Goal: Transaction & Acquisition: Purchase product/service

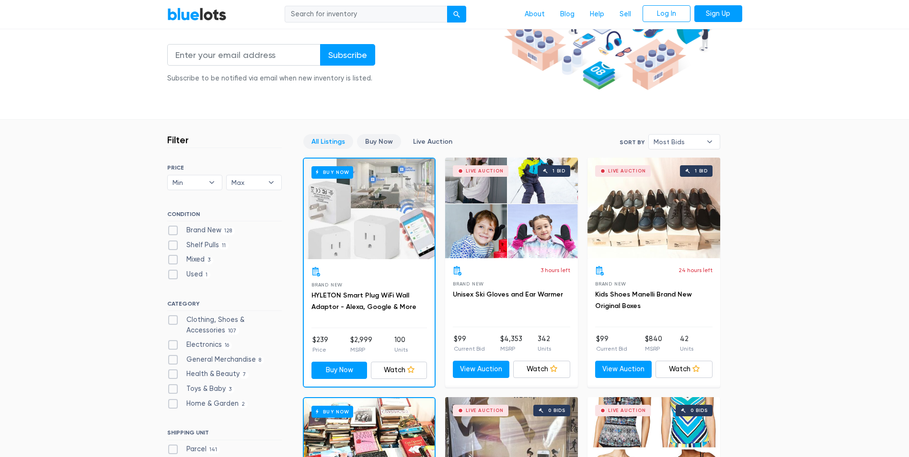
scroll to position [192, 0]
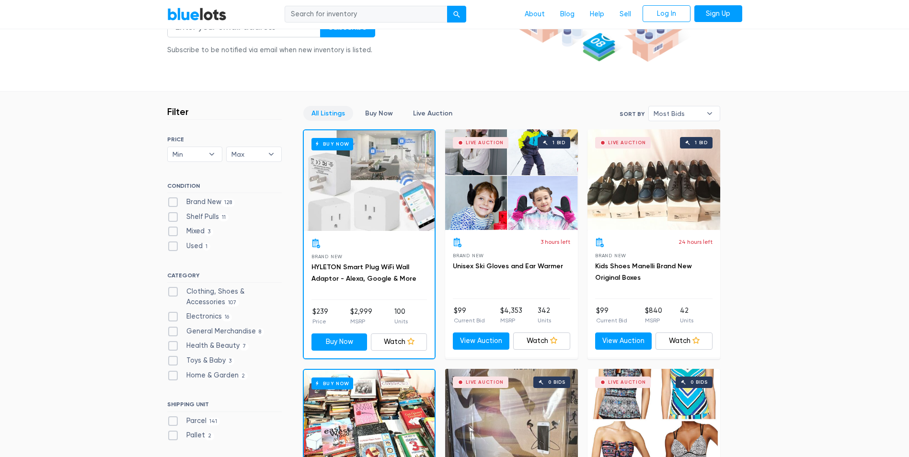
click at [190, 228] on label "Mixed 3" at bounding box center [190, 231] width 47 height 11
click at [174, 228] on input "Mixed 3" at bounding box center [170, 229] width 6 height 6
checkbox input "true"
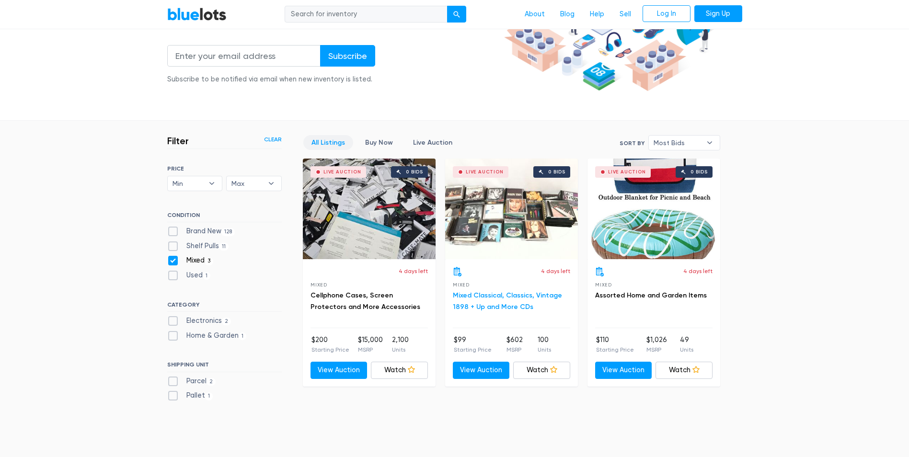
scroll to position [162, 0]
click at [668, 221] on div "Live Auction 0 bids" at bounding box center [654, 209] width 133 height 101
click at [219, 233] on label "Brand New 128" at bounding box center [201, 232] width 68 height 11
click at [174, 233] on New"] "Brand New 128" at bounding box center [170, 230] width 6 height 6
checkbox New"] "true"
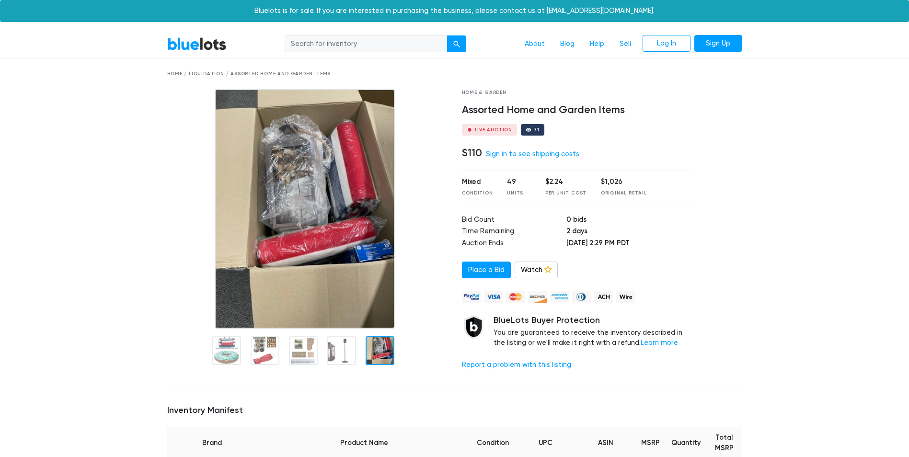
click at [373, 353] on div at bounding box center [380, 351] width 29 height 29
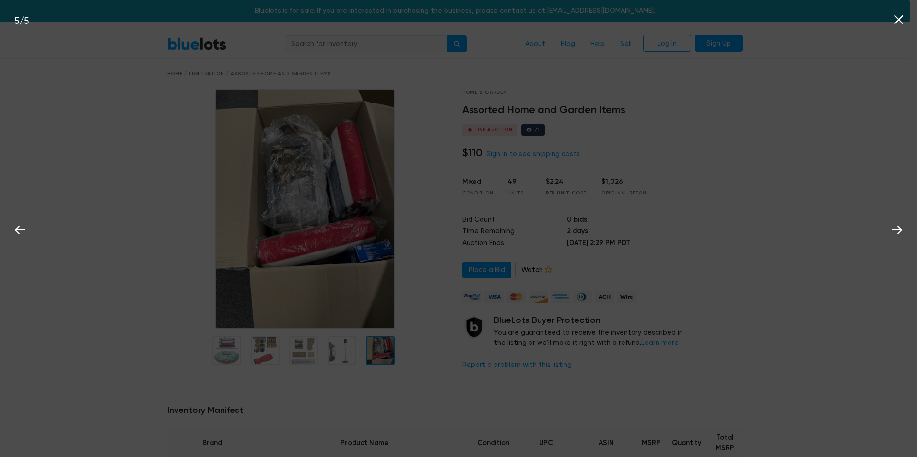
click at [346, 353] on div "5 / 5" at bounding box center [458, 228] width 917 height 457
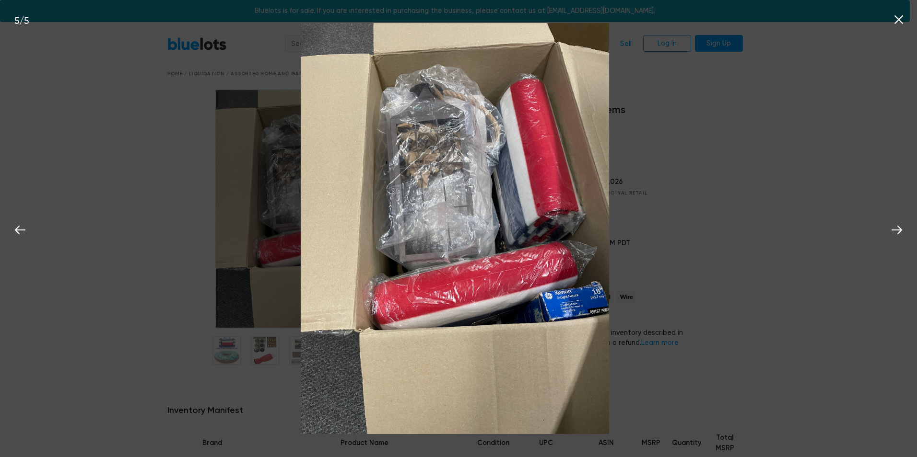
click at [603, 213] on img at bounding box center [455, 229] width 309 height 412
click at [895, 227] on icon at bounding box center [896, 230] width 14 height 14
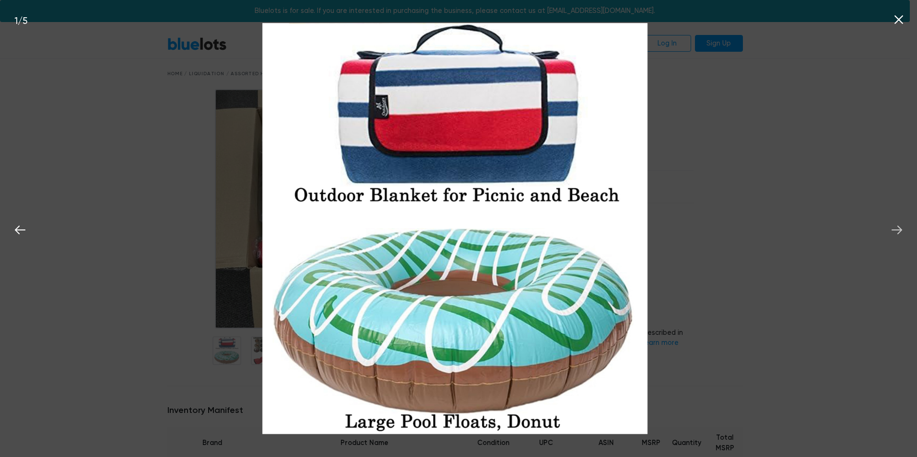
click at [895, 227] on icon at bounding box center [896, 230] width 14 height 14
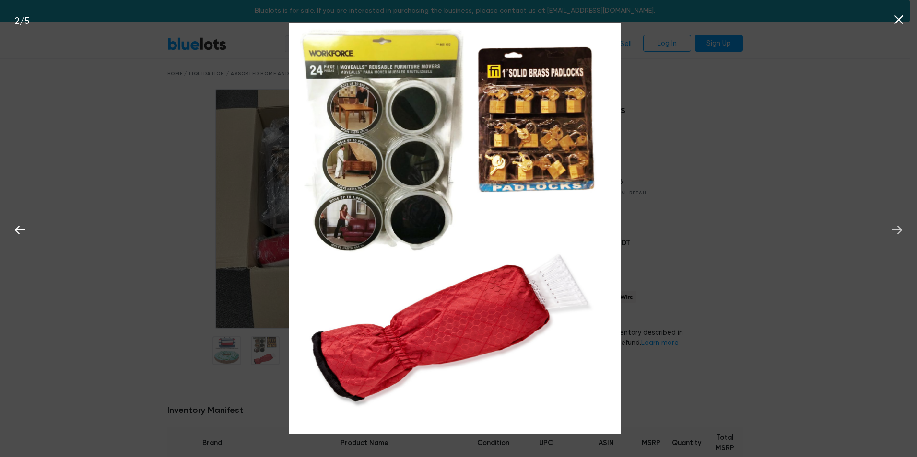
click at [895, 227] on icon at bounding box center [896, 230] width 14 height 14
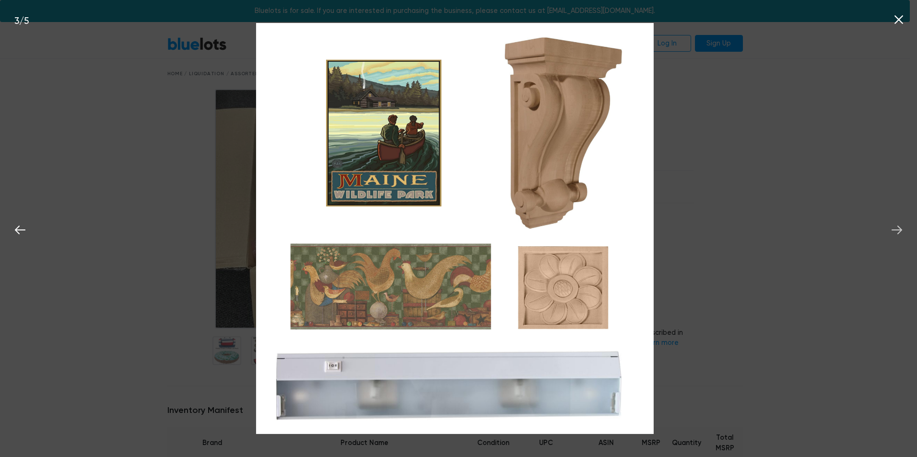
click at [895, 228] on icon at bounding box center [896, 230] width 14 height 14
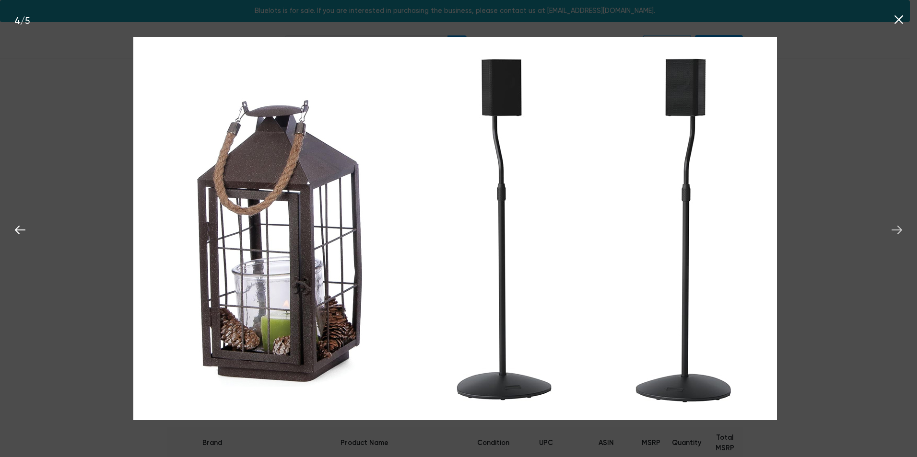
click at [896, 230] on icon at bounding box center [896, 230] width 11 height 9
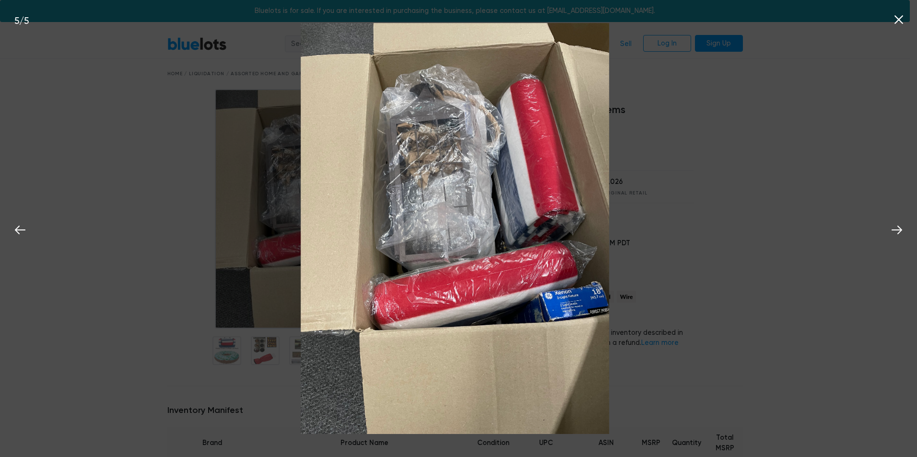
click at [890, 18] on button at bounding box center [898, 18] width 21 height 21
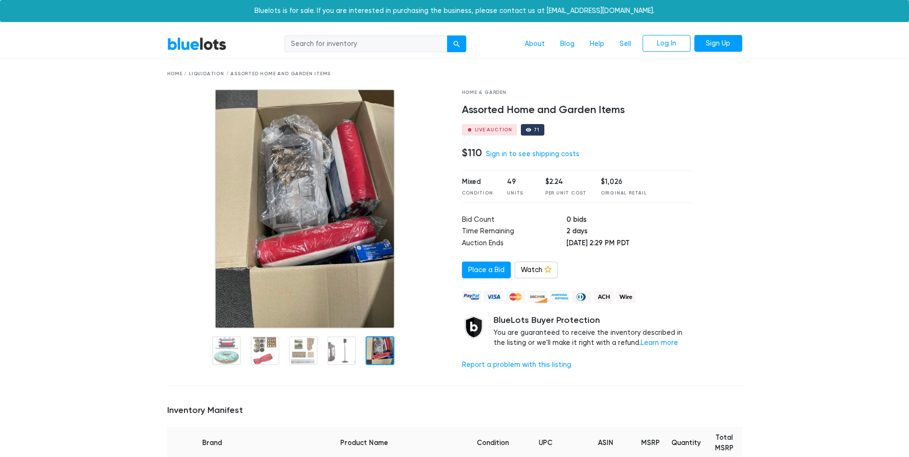
click at [498, 130] on div "Live Auction" at bounding box center [494, 130] width 38 height 5
click at [533, 45] on link "About" at bounding box center [534, 44] width 35 height 18
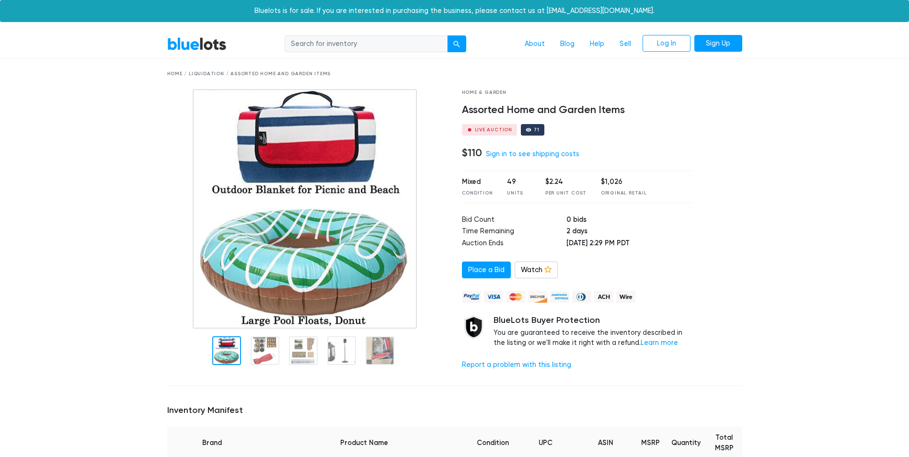
click at [401, 45] on input "search" at bounding box center [366, 43] width 163 height 17
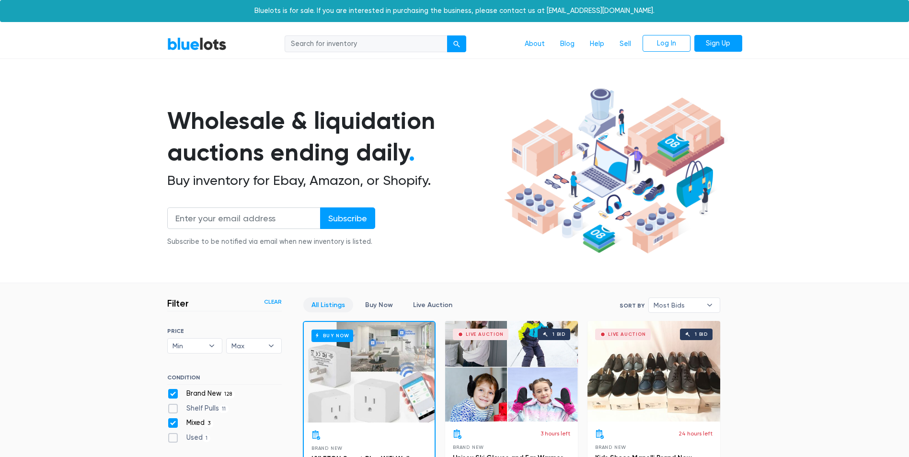
scroll to position [258, 0]
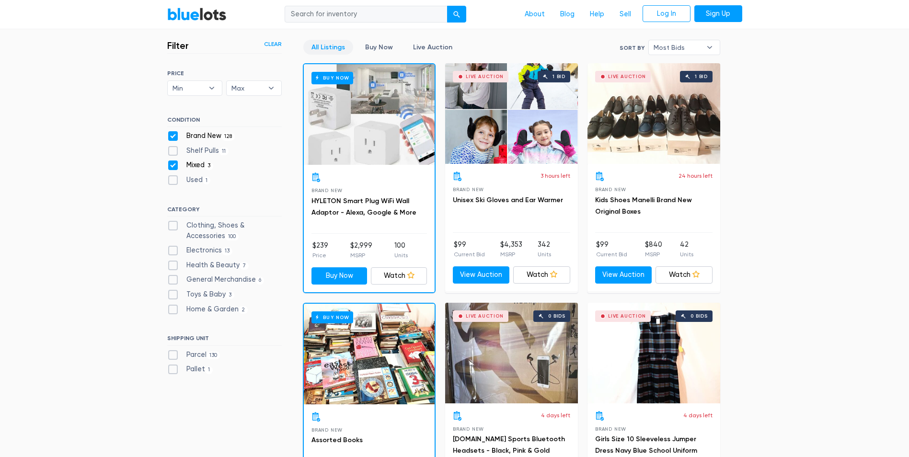
click at [194, 168] on label "Mixed 3" at bounding box center [190, 165] width 47 height 11
click at [174, 166] on input "Mixed 3" at bounding box center [170, 163] width 6 height 6
checkbox input "false"
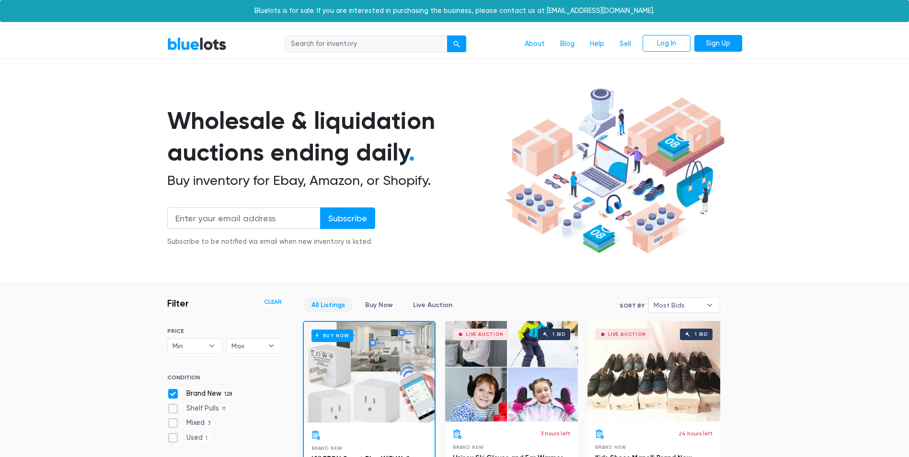
scroll to position [258, 0]
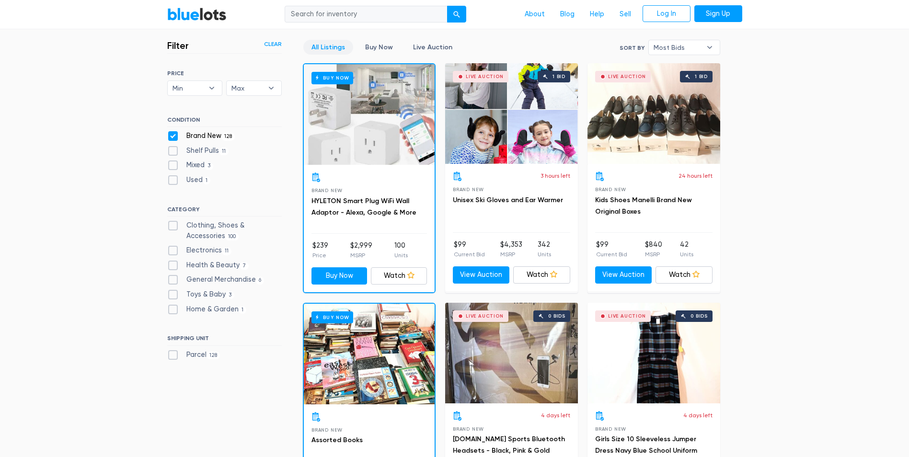
click at [204, 294] on label "Toys & Baby 3" at bounding box center [201, 295] width 68 height 11
click at [174, 294] on Baby"] "Toys & Baby 3" at bounding box center [170, 293] width 6 height 6
checkbox Baby"] "true"
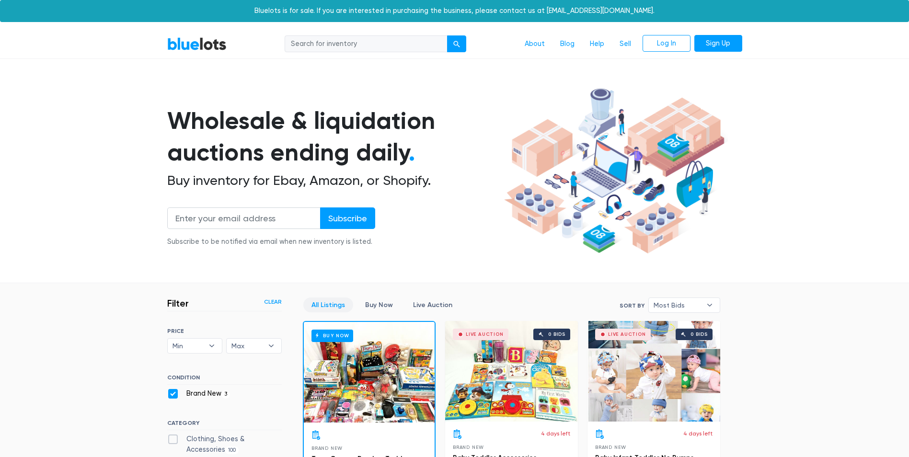
scroll to position [258, 0]
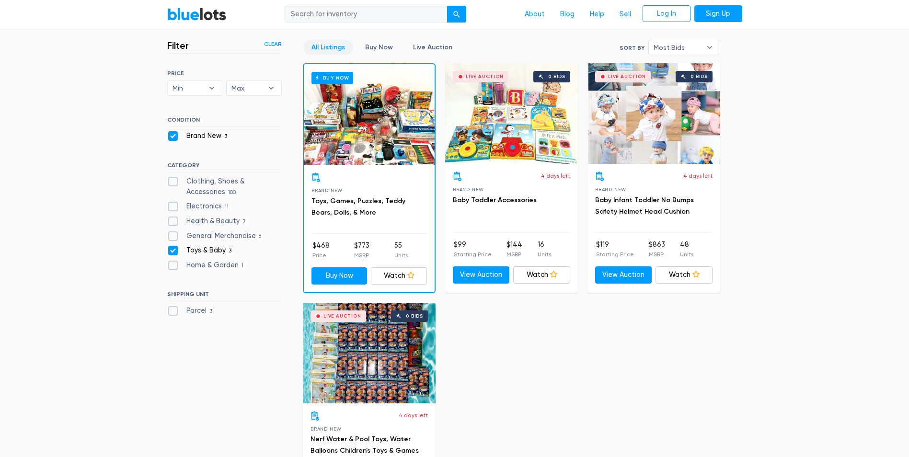
click at [354, 161] on div "Buy Now" at bounding box center [369, 114] width 131 height 101
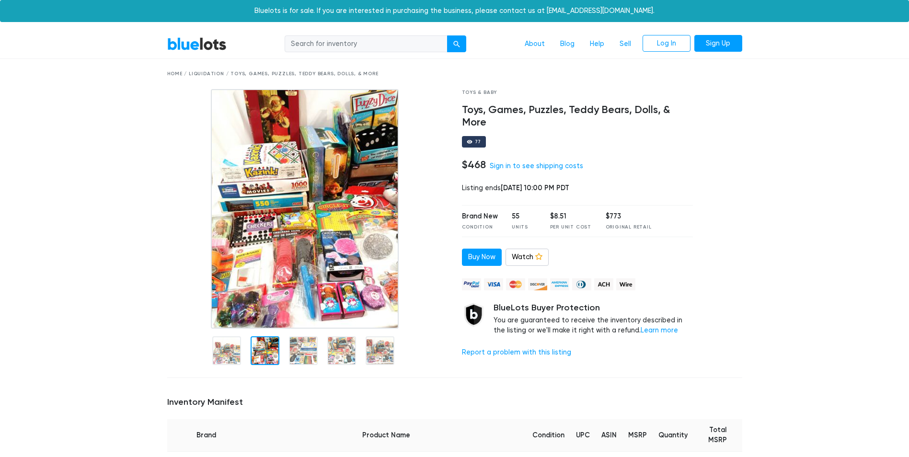
click at [280, 329] on div at bounding box center [307, 350] width 280 height 42
click at [277, 345] on div at bounding box center [265, 351] width 29 height 29
